Goal: Information Seeking & Learning: Learn about a topic

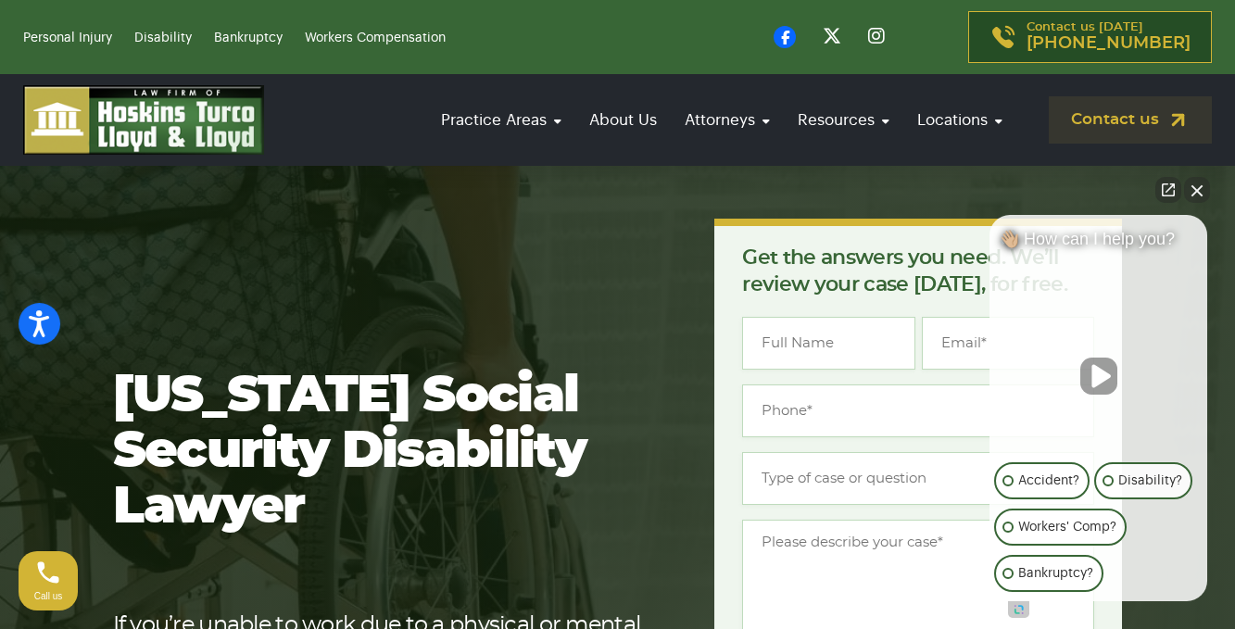
click at [1098, 384] on button "Unmute video" at bounding box center [1099, 376] width 37 height 37
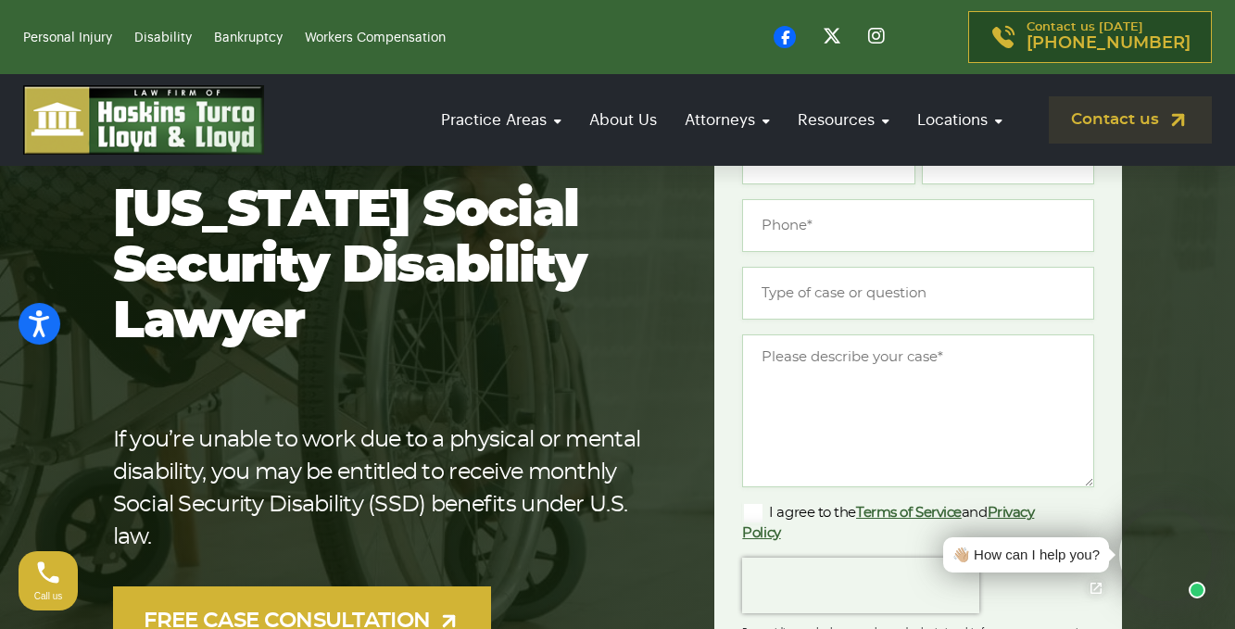
scroll to position [371, 0]
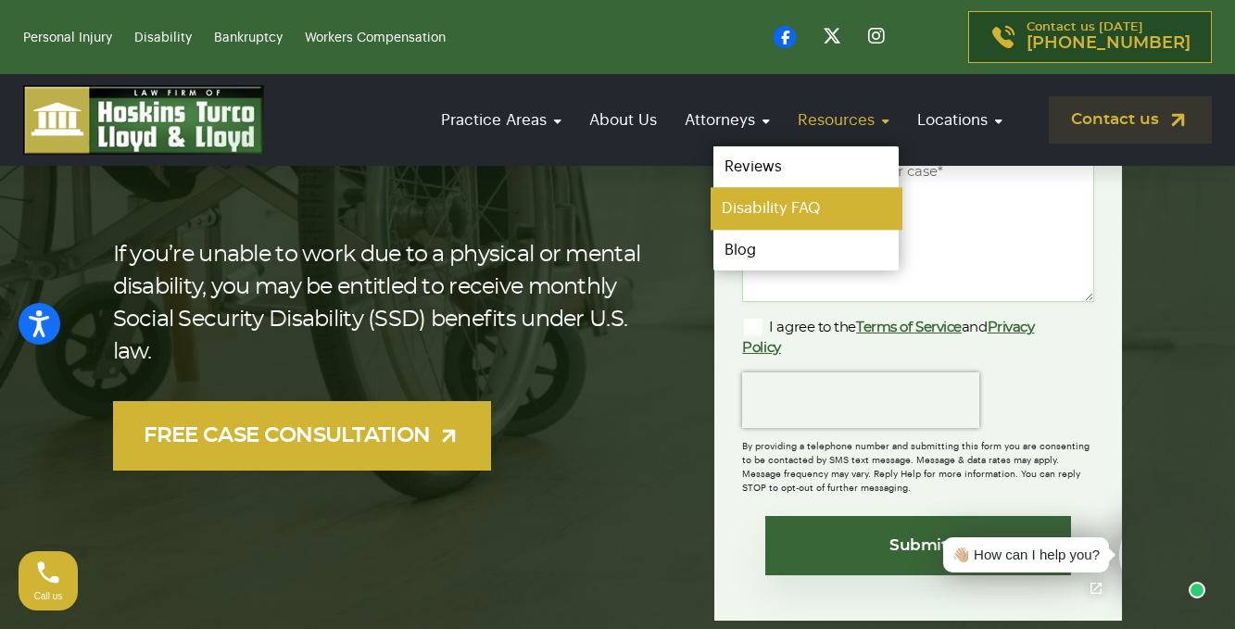
click at [815, 205] on link "Disability FAQ" at bounding box center [806, 209] width 191 height 42
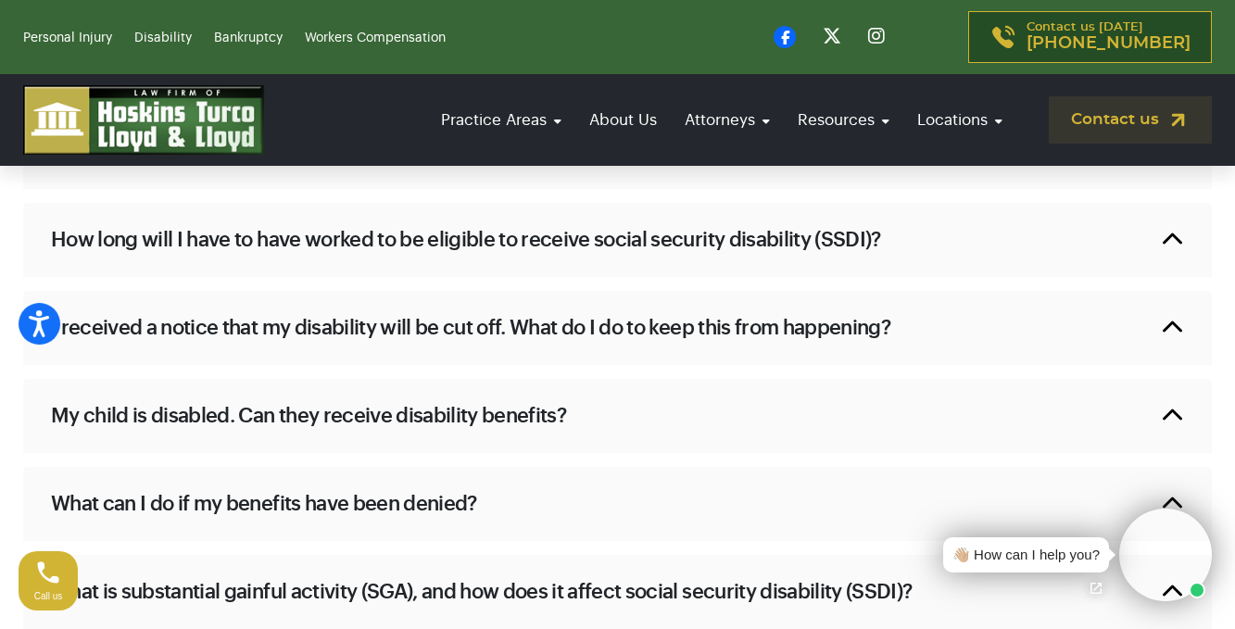
scroll to position [1854, 0]
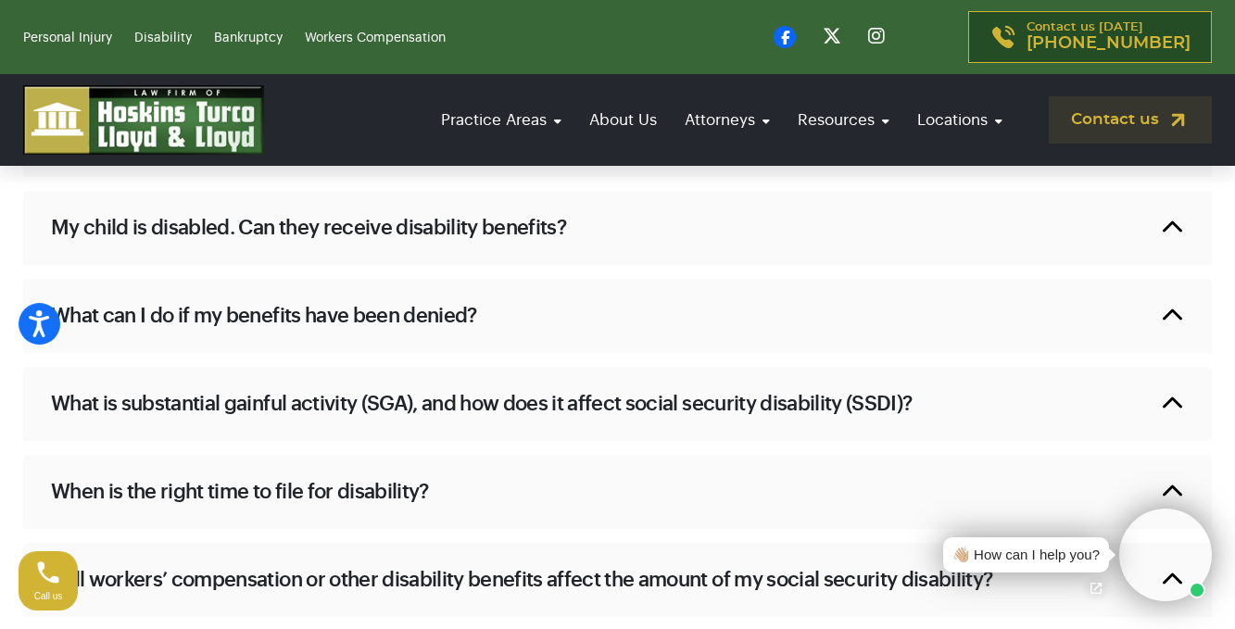
click at [1105, 399] on div "What is substantial gainful activity (SGA), and how does it affect social secur…" at bounding box center [617, 404] width 1189 height 74
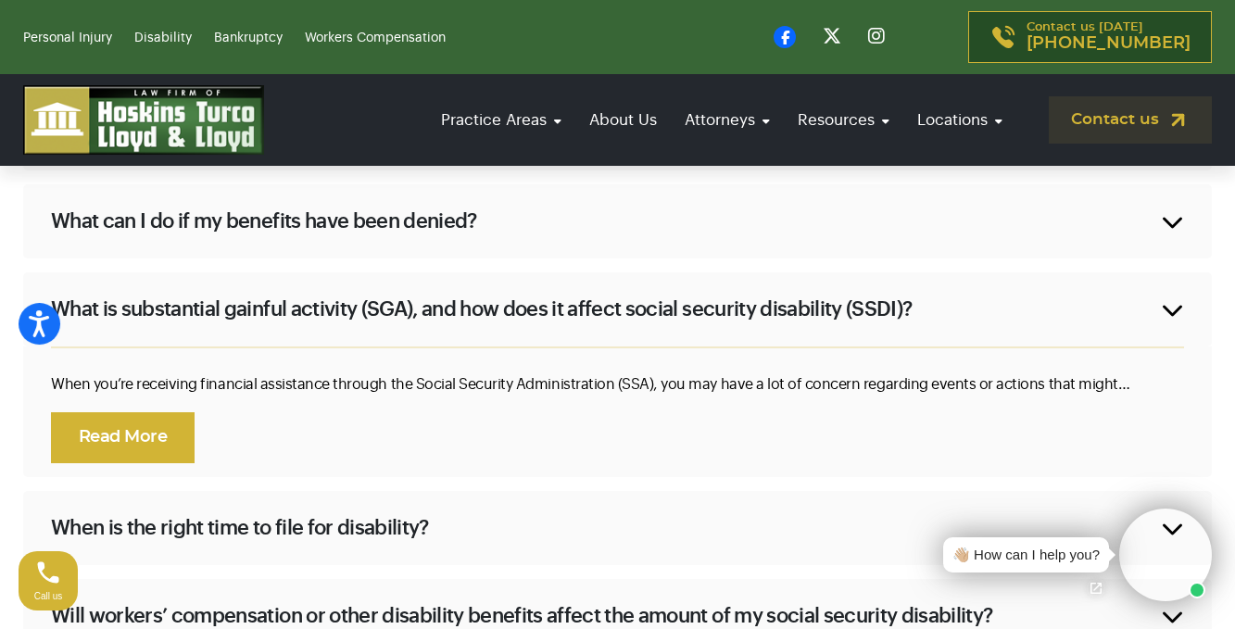
scroll to position [1946, 0]
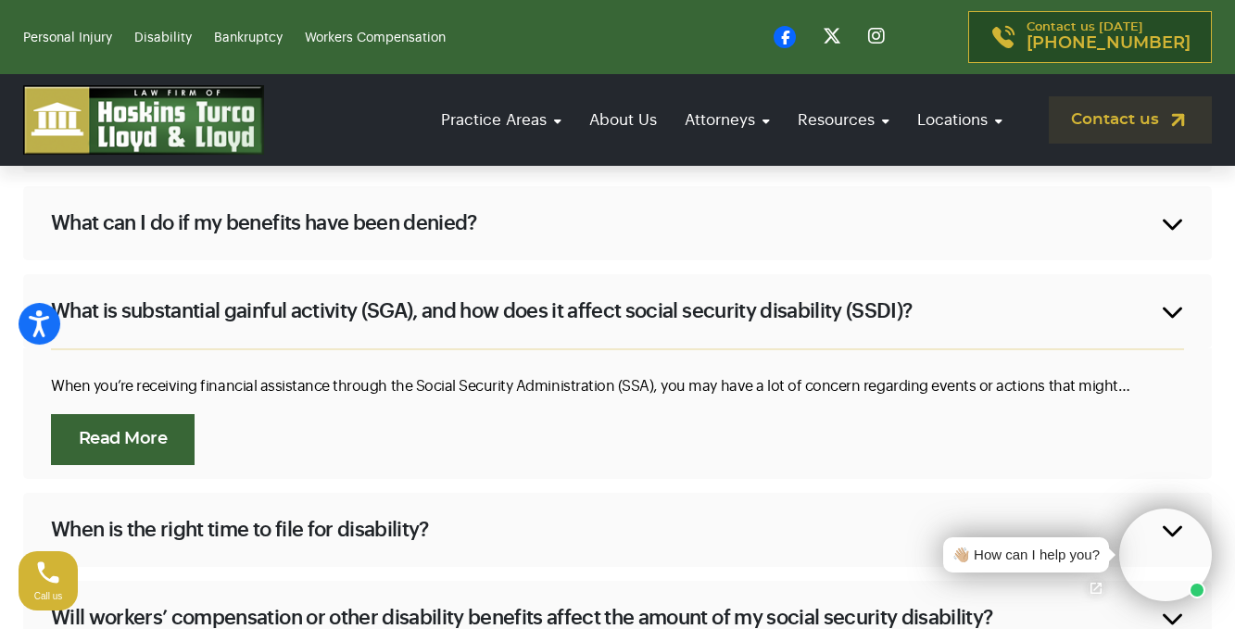
click at [152, 443] on link "Read More" at bounding box center [123, 439] width 144 height 51
